Goal: Transaction & Acquisition: Book appointment/travel/reservation

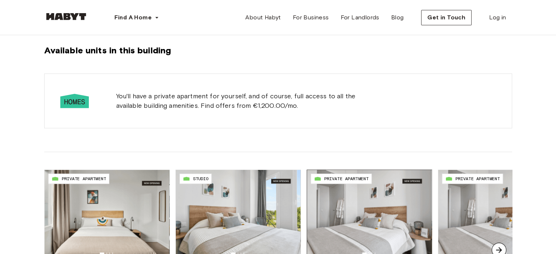
scroll to position [548, 0]
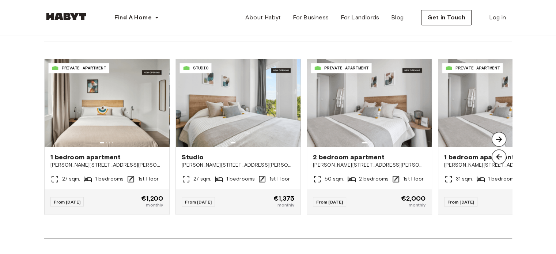
click at [499, 155] on img at bounding box center [499, 156] width 15 height 15
click at [500, 142] on img at bounding box center [499, 139] width 15 height 15
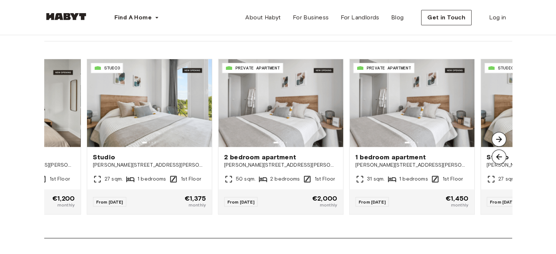
click at [500, 142] on img at bounding box center [499, 139] width 15 height 15
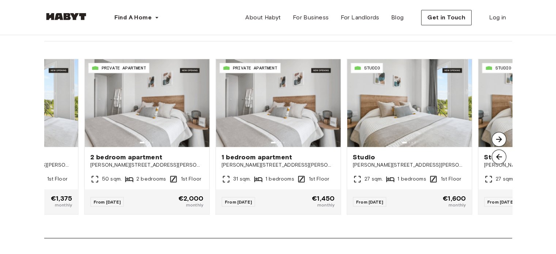
click at [498, 159] on img at bounding box center [499, 156] width 15 height 15
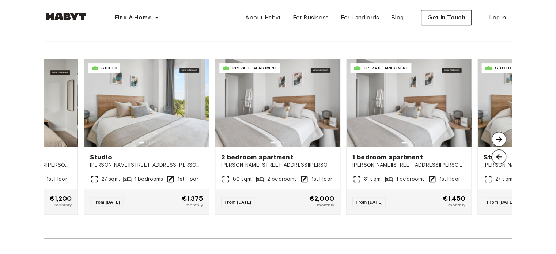
click at [495, 139] on img at bounding box center [499, 139] width 15 height 15
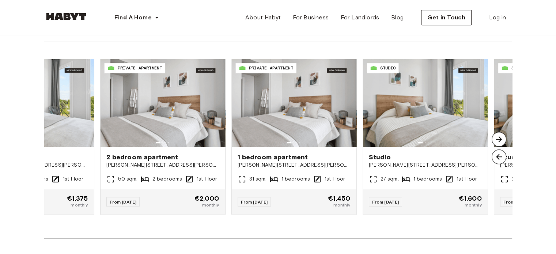
click at [495, 139] on img at bounding box center [499, 139] width 15 height 15
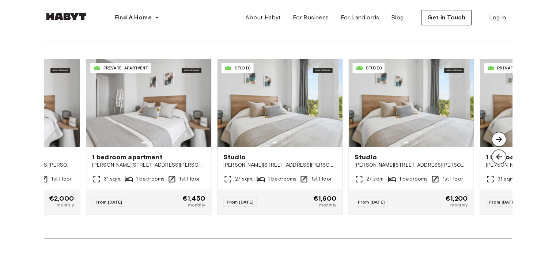
click at [495, 139] on img at bounding box center [499, 139] width 15 height 15
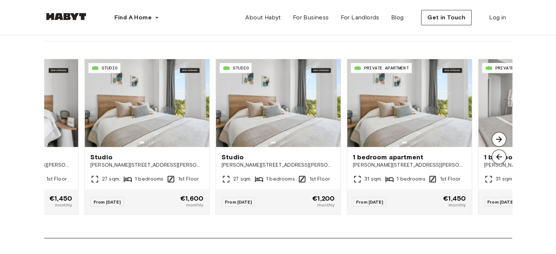
click at [499, 141] on img at bounding box center [499, 139] width 15 height 15
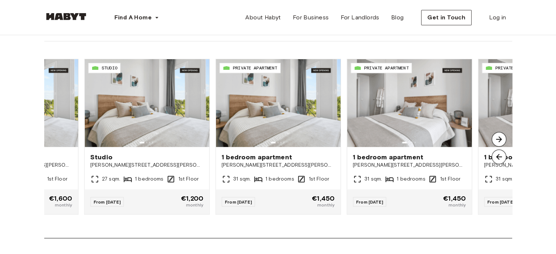
click at [499, 141] on img at bounding box center [499, 139] width 15 height 15
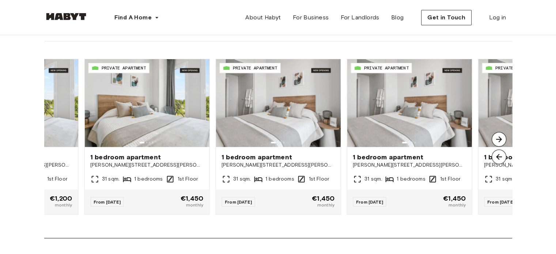
click at [499, 141] on img at bounding box center [499, 139] width 15 height 15
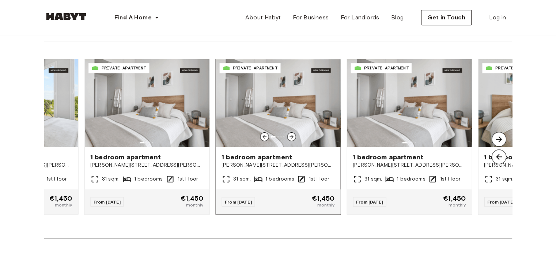
click at [259, 185] on div "1 bedroom apartment Calle José Antonio Rebolledo y Palma 23, 28051,Vallecas (Ma…" at bounding box center [278, 168] width 125 height 42
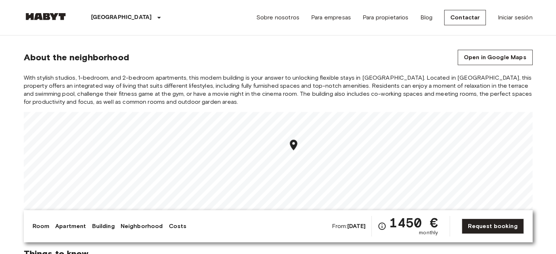
scroll to position [475, 0]
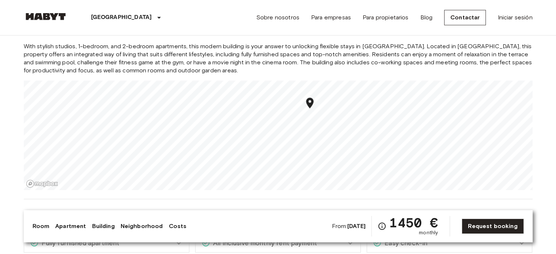
click at [325, 58] on div "With stylish studios, 1-bedroom, and 2-bedroom apartments, this modern building…" at bounding box center [278, 116] width 509 height 148
click at [258, 70] on div "With stylish studios, 1-bedroom, and 2-bedroom apartments, this modern building…" at bounding box center [278, 116] width 509 height 148
